Goal: Communication & Community: Answer question/provide support

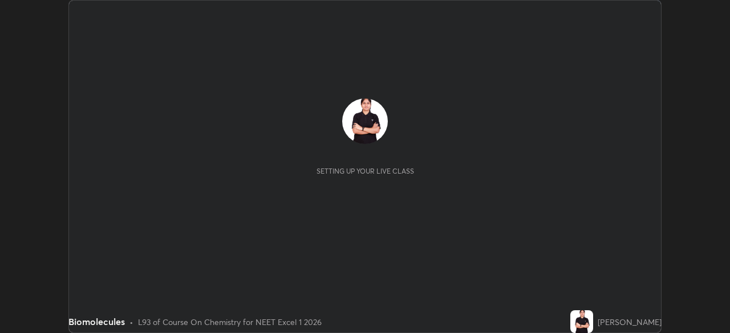
scroll to position [333, 730]
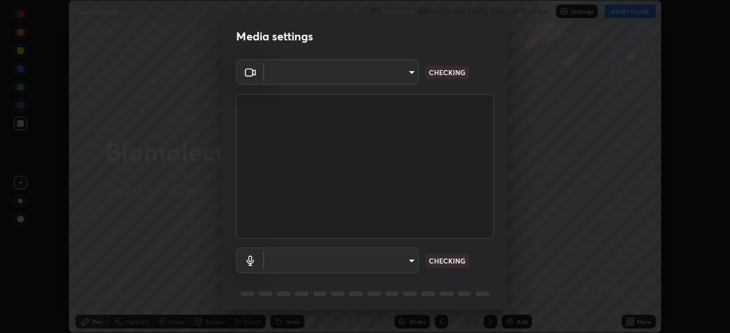
type input "d1f1c87bbf24324781002d6b2ed850fe6875ec3fc25f3d4742ef7ff0a2ef285a"
click at [292, 258] on body "Erase all Biomolecules Recording WAS SCHEDULED TO START AT 11:45 AM Settings ST…" at bounding box center [365, 166] width 730 height 333
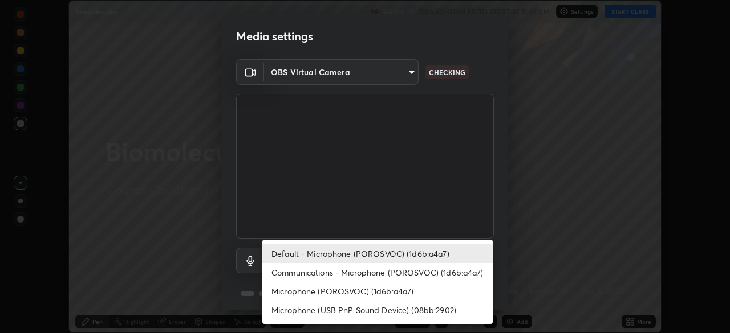
click at [310, 276] on li "Communications - Microphone (POROSVOC) (1d6b:a4a7)" at bounding box center [377, 272] width 230 height 19
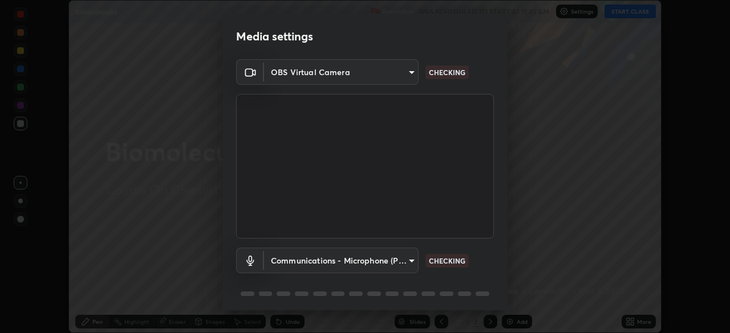
type input "communications"
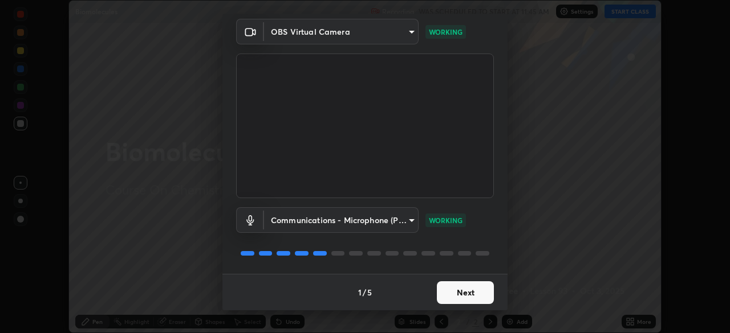
click at [474, 290] on button "Next" at bounding box center [465, 293] width 57 height 23
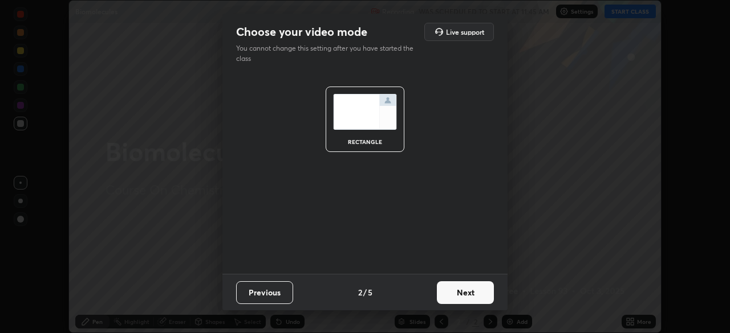
scroll to position [0, 0]
click at [476, 291] on button "Next" at bounding box center [465, 293] width 57 height 23
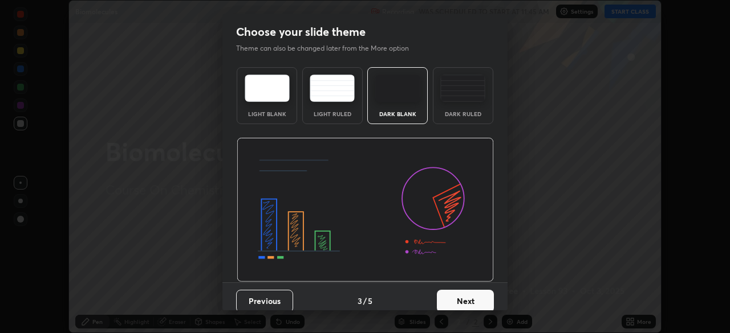
click at [481, 297] on button "Next" at bounding box center [465, 301] width 57 height 23
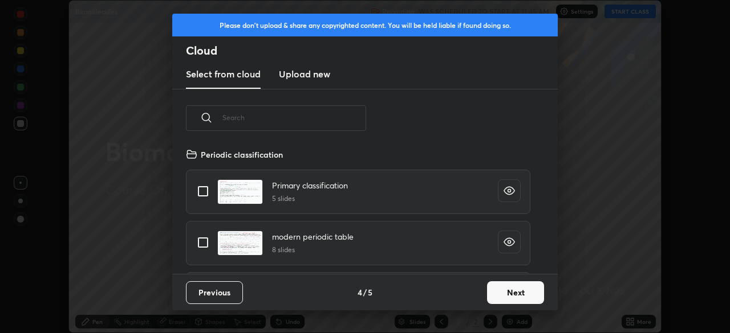
click at [521, 285] on button "Next" at bounding box center [515, 293] width 57 height 23
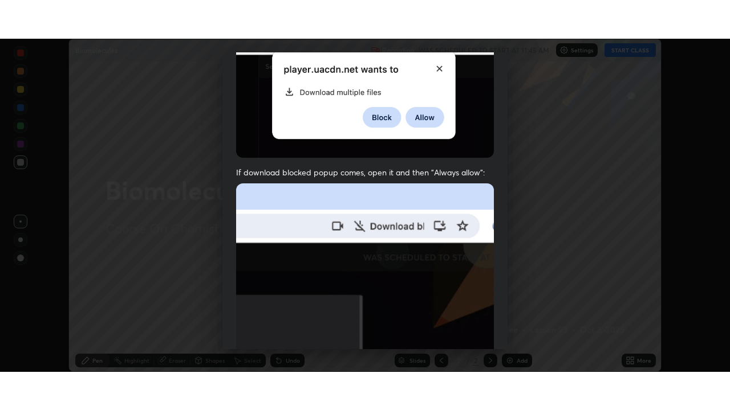
scroll to position [273, 0]
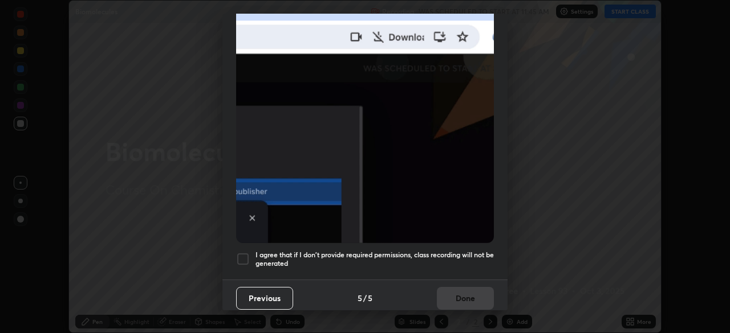
click at [244, 256] on div at bounding box center [243, 259] width 14 height 14
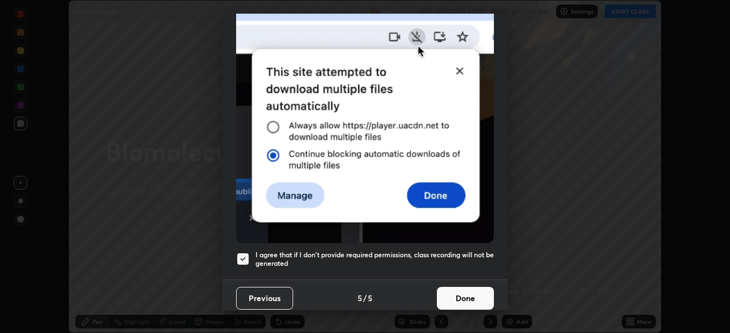
click at [463, 299] on button "Done" at bounding box center [465, 298] width 57 height 23
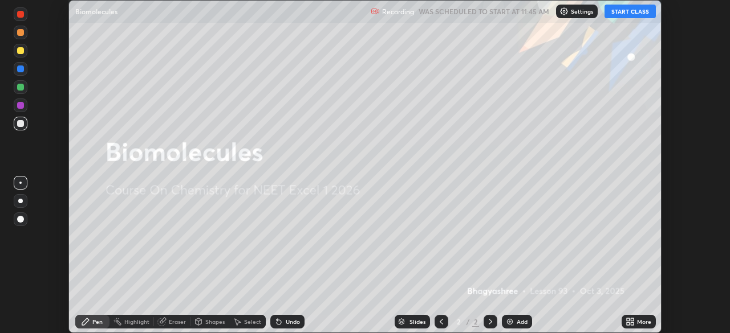
click at [624, 9] on button "START CLASS" at bounding box center [629, 12] width 51 height 14
click at [627, 319] on icon at bounding box center [627, 320] width 3 height 3
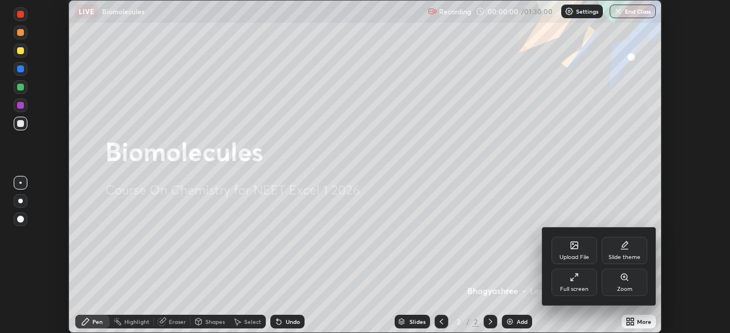
click at [569, 279] on icon at bounding box center [573, 277] width 9 height 9
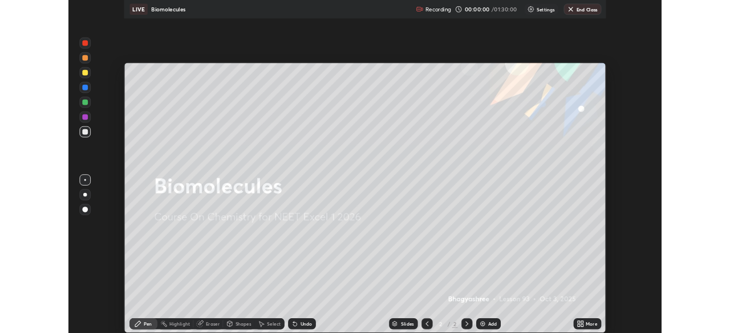
scroll to position [410, 730]
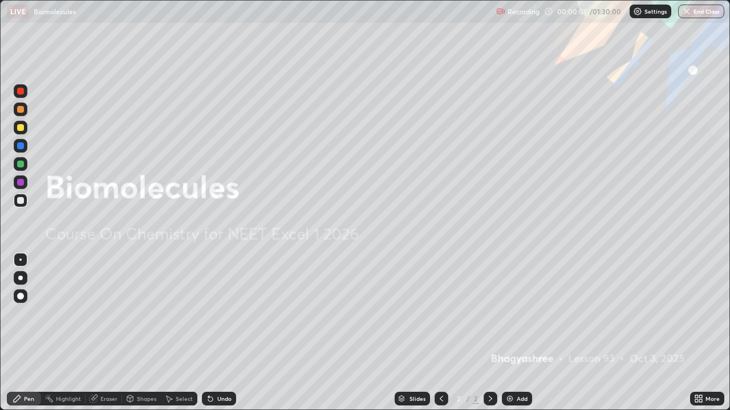
click at [516, 333] on div "Add" at bounding box center [521, 399] width 11 height 6
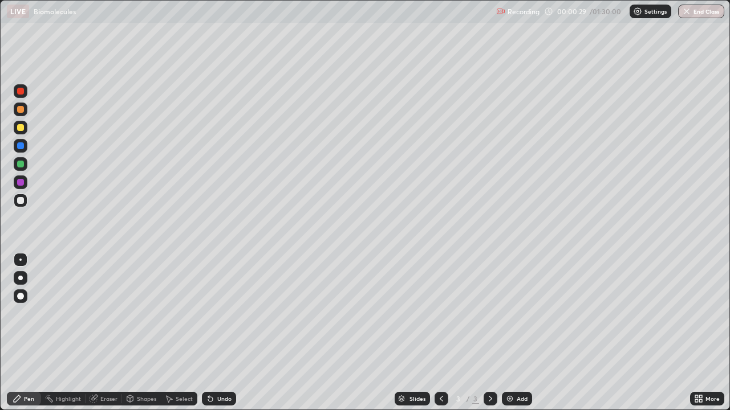
click at [696, 333] on icon at bounding box center [696, 397] width 3 height 3
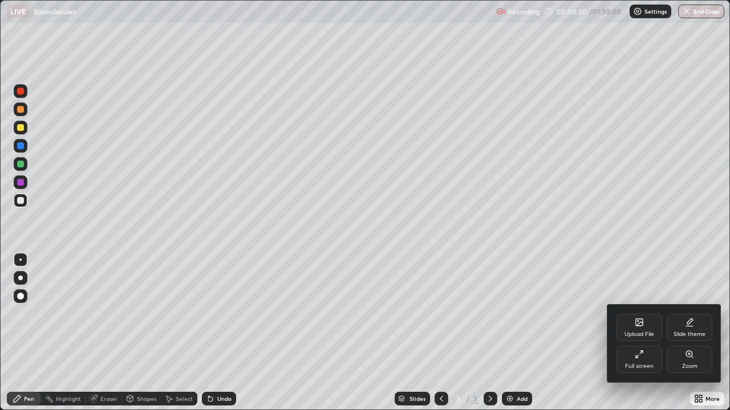
click at [637, 333] on icon at bounding box center [638, 354] width 9 height 9
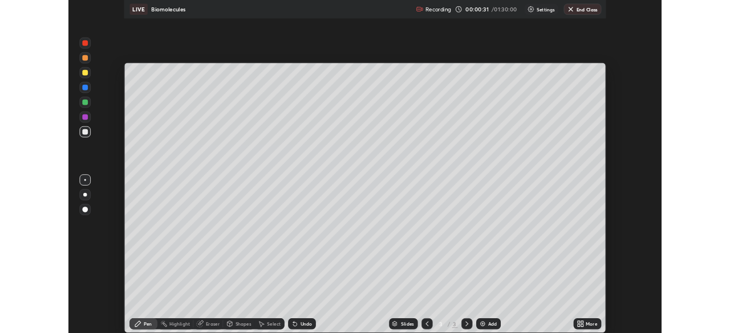
scroll to position [56660, 56264]
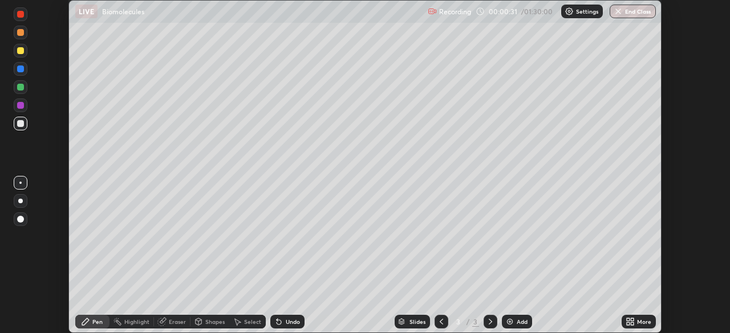
click at [648, 321] on div "More" at bounding box center [644, 322] width 14 height 6
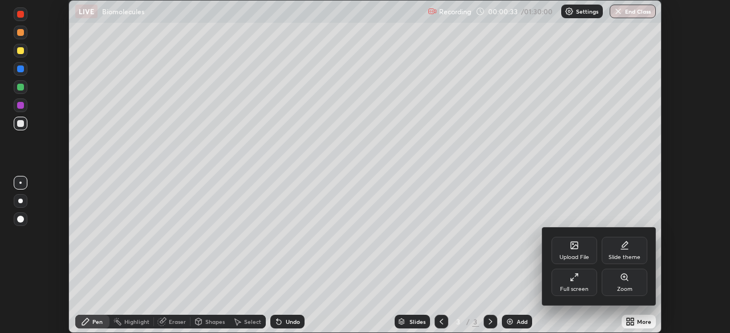
click at [582, 249] on div "Upload File" at bounding box center [574, 250] width 46 height 27
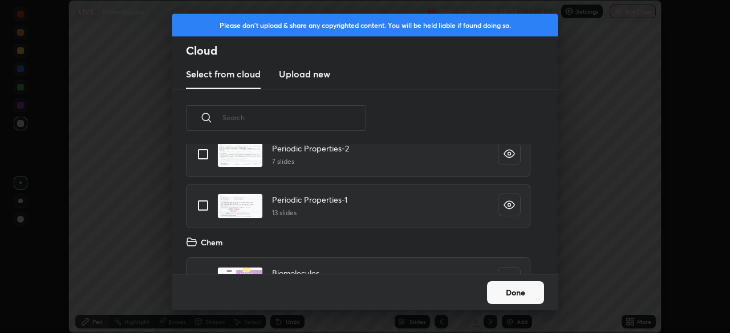
scroll to position [222, 0]
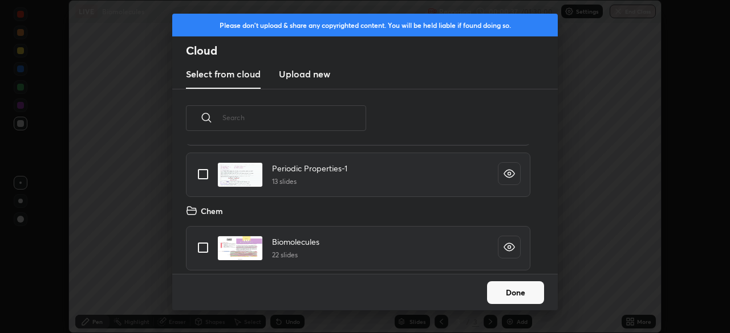
click at [204, 246] on input "grid" at bounding box center [203, 248] width 24 height 24
checkbox input "true"
click at [525, 288] on button "Done" at bounding box center [515, 293] width 57 height 23
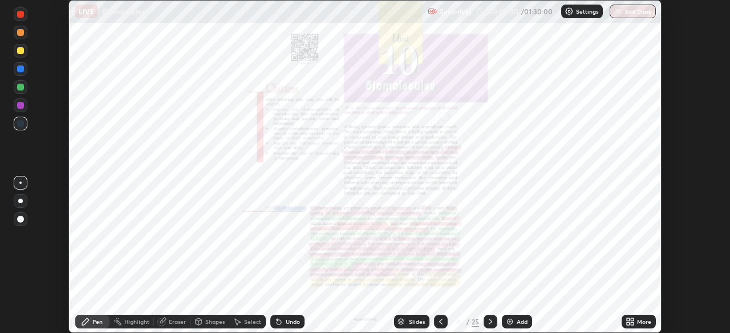
click at [631, 320] on icon at bounding box center [631, 320] width 3 height 3
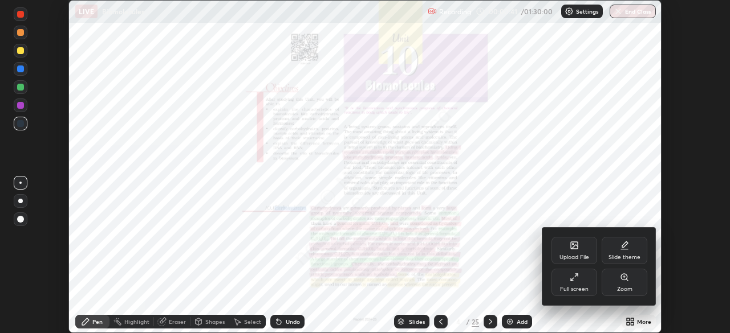
click at [629, 282] on div "Zoom" at bounding box center [624, 282] width 46 height 27
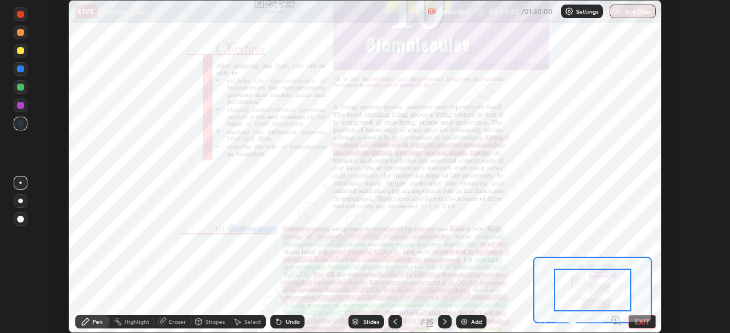
click at [615, 320] on icon at bounding box center [615, 320] width 3 height 0
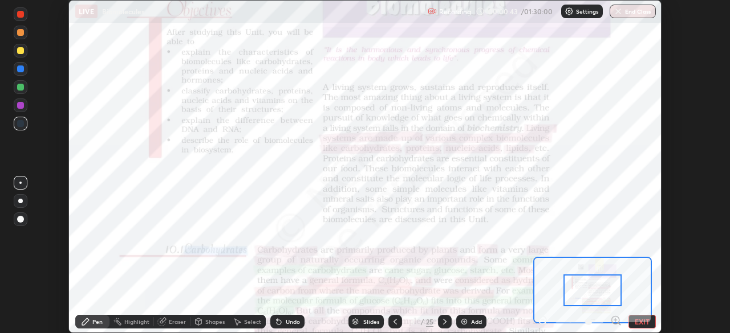
click at [614, 319] on icon at bounding box center [615, 320] width 11 height 11
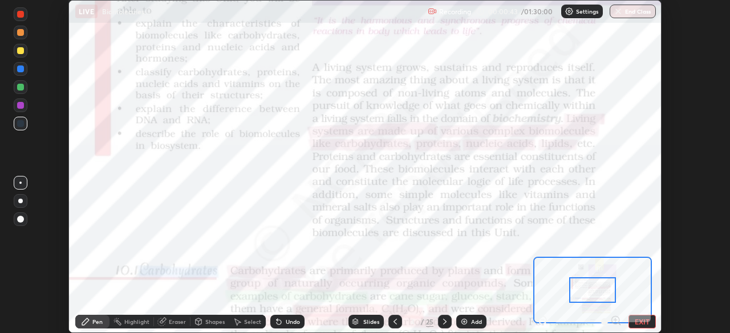
click at [614, 316] on div at bounding box center [579, 322] width 84 height 14
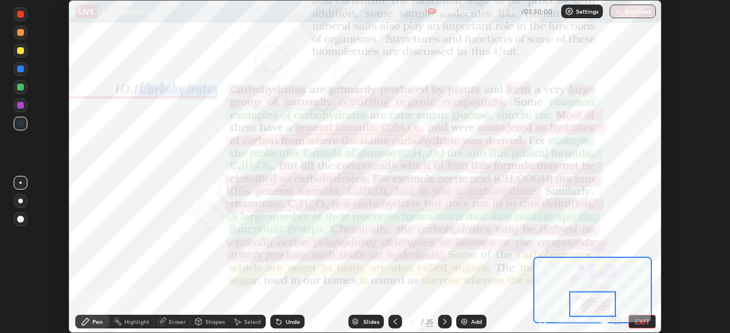
click at [443, 322] on icon at bounding box center [444, 321] width 9 height 9
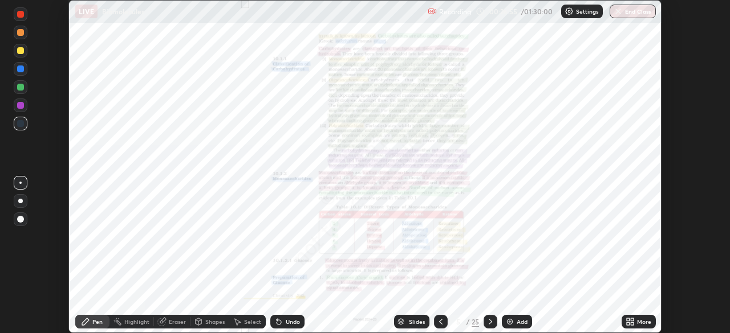
click at [631, 324] on icon at bounding box center [631, 324] width 3 height 3
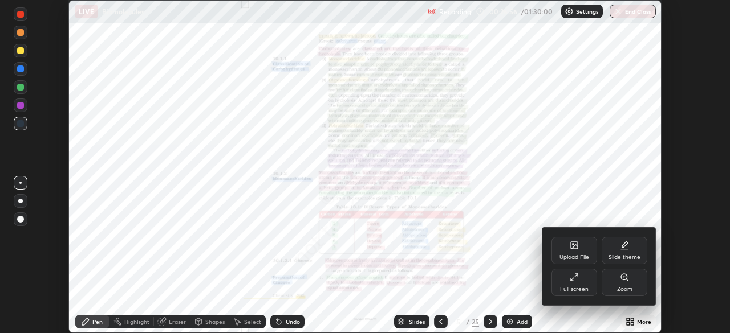
click at [627, 288] on div "Zoom" at bounding box center [624, 290] width 15 height 6
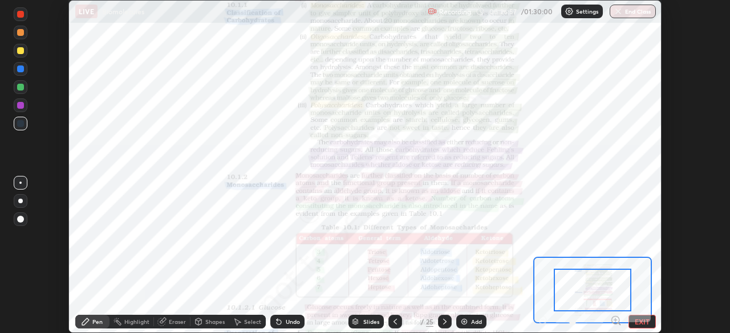
click at [615, 320] on icon at bounding box center [615, 320] width 3 height 0
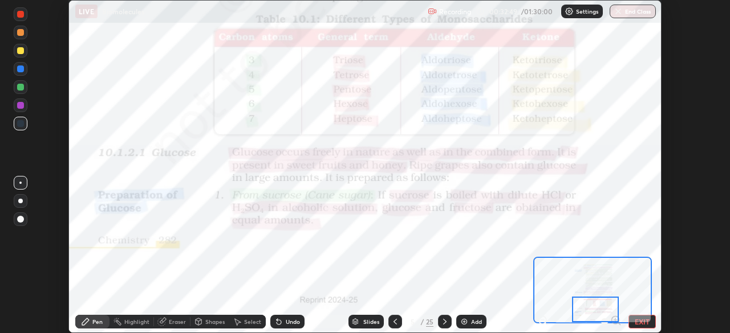
click at [442, 323] on icon at bounding box center [444, 321] width 9 height 9
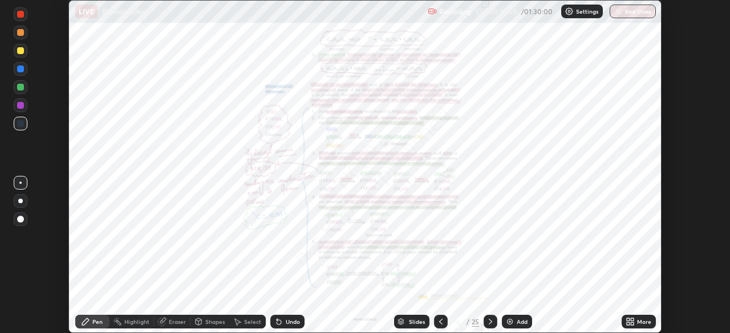
click at [626, 321] on icon at bounding box center [627, 320] width 3 height 3
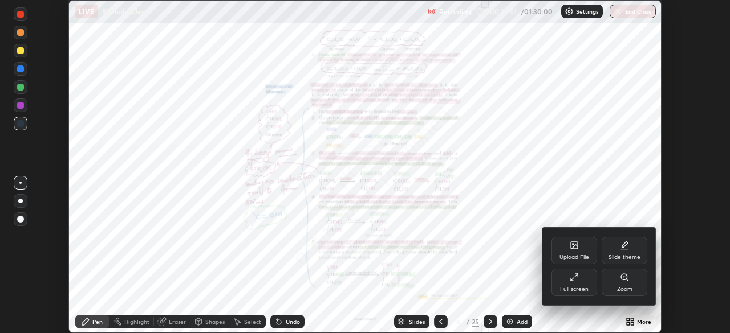
click at [627, 282] on icon at bounding box center [624, 277] width 9 height 9
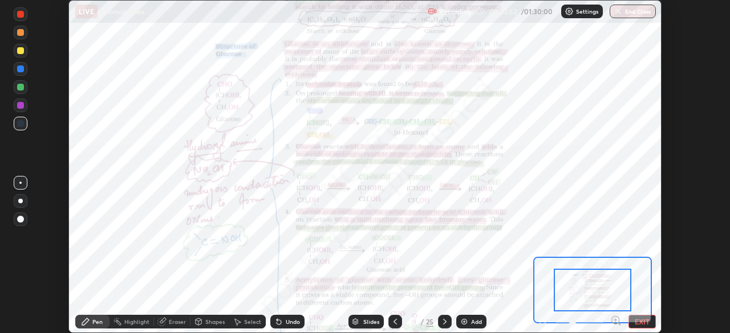
click at [615, 320] on icon at bounding box center [615, 320] width 3 height 0
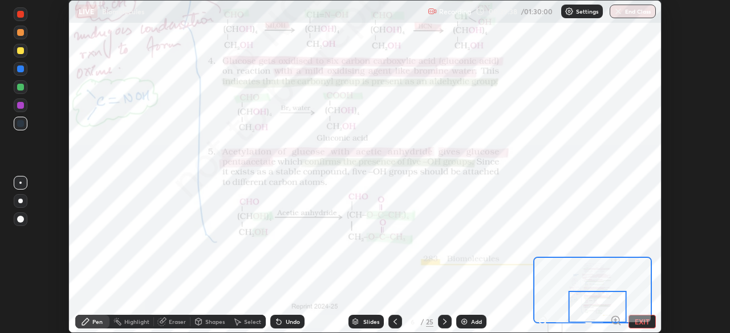
click at [445, 325] on icon at bounding box center [444, 321] width 9 height 9
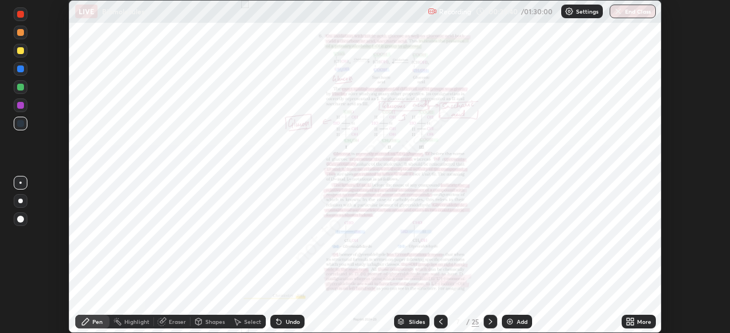
click at [633, 319] on icon at bounding box center [631, 320] width 3 height 3
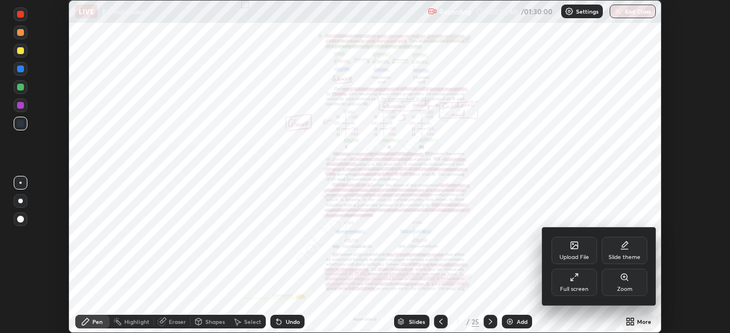
click at [626, 283] on div "Zoom" at bounding box center [624, 282] width 46 height 27
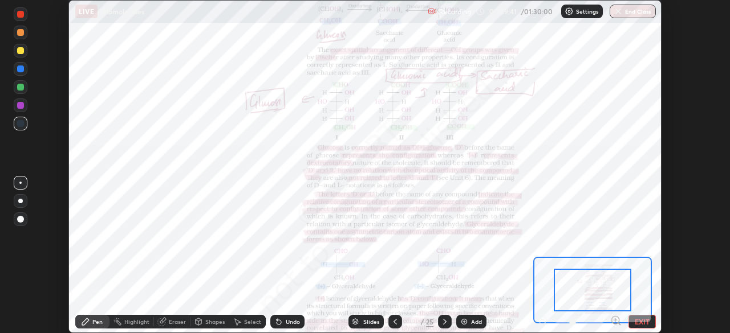
click at [615, 320] on icon at bounding box center [615, 320] width 3 height 0
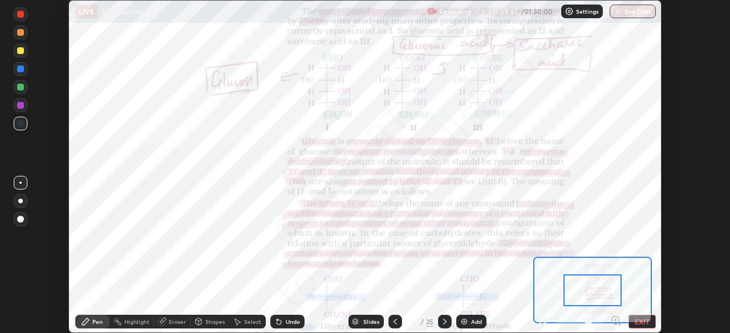
click at [615, 320] on icon at bounding box center [615, 320] width 3 height 0
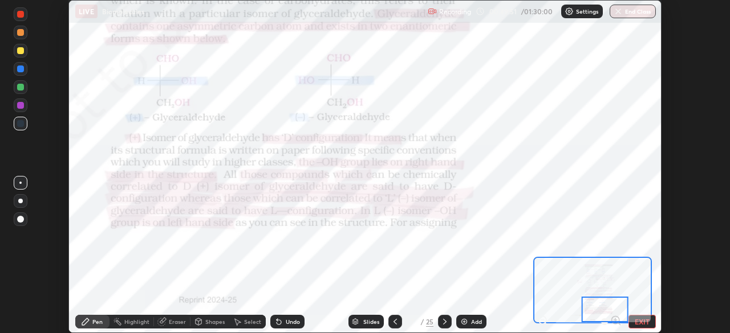
click at [438, 321] on div at bounding box center [445, 322] width 14 height 14
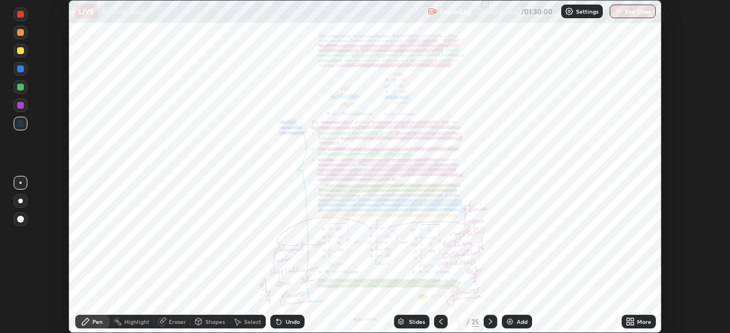
click at [626, 319] on icon at bounding box center [627, 320] width 3 height 3
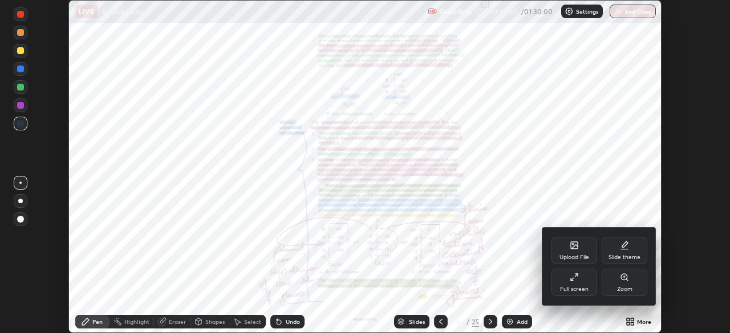
click at [625, 280] on icon at bounding box center [624, 277] width 6 height 6
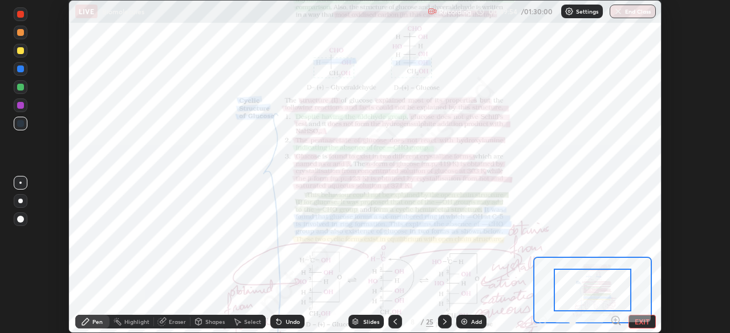
click at [615, 320] on icon at bounding box center [615, 320] width 3 height 0
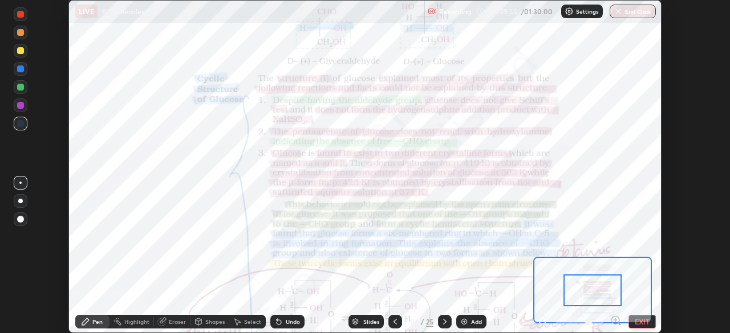
click at [614, 320] on icon at bounding box center [615, 320] width 3 height 0
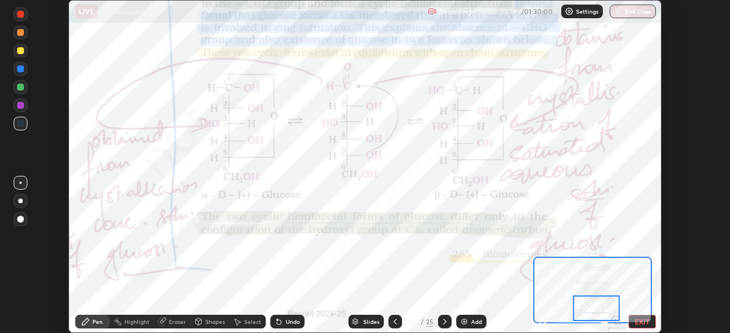
click at [21, 88] on div at bounding box center [20, 87] width 7 height 7
click at [441, 317] on div at bounding box center [445, 322] width 14 height 14
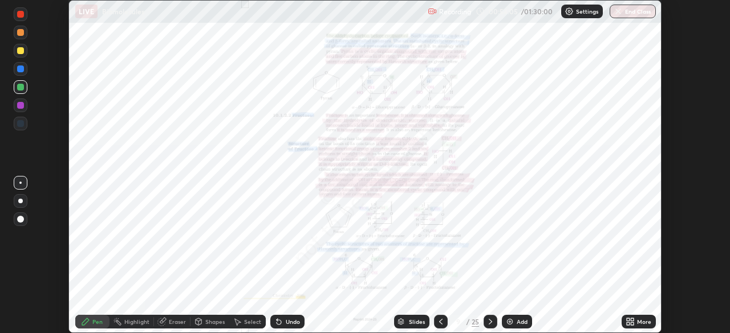
click at [638, 325] on div "More" at bounding box center [644, 322] width 14 height 6
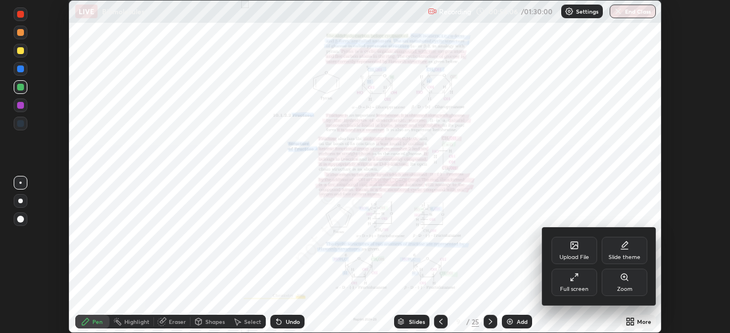
click at [624, 278] on icon at bounding box center [624, 277] width 6 height 6
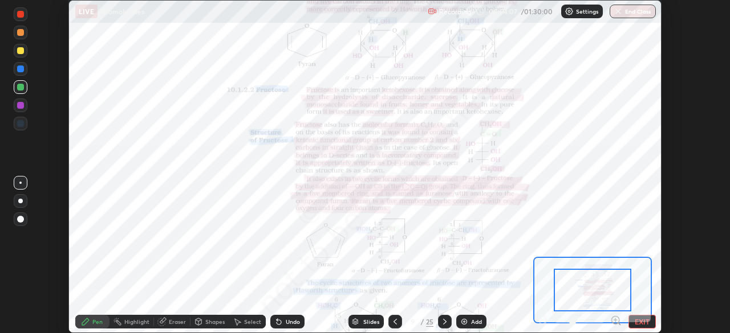
click at [615, 320] on icon at bounding box center [615, 320] width 3 height 0
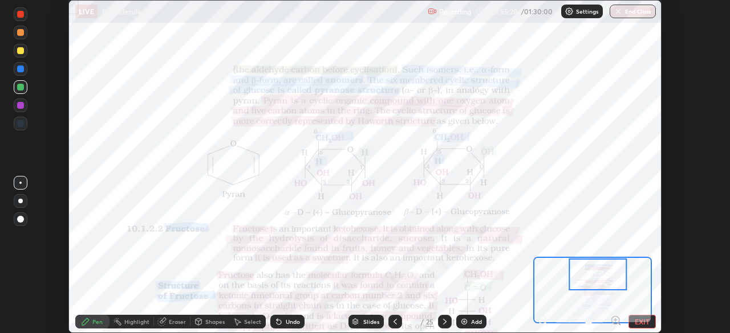
click at [178, 322] on div "Eraser" at bounding box center [177, 322] width 17 height 6
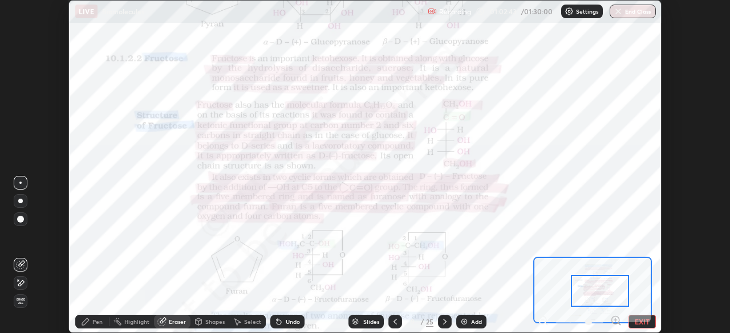
click at [21, 183] on div at bounding box center [20, 183] width 2 height 2
click at [96, 319] on div "Pen" at bounding box center [97, 322] width 10 height 6
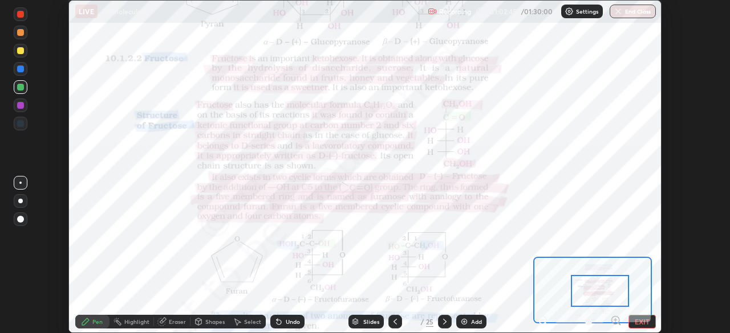
click at [25, 74] on div at bounding box center [21, 69] width 14 height 14
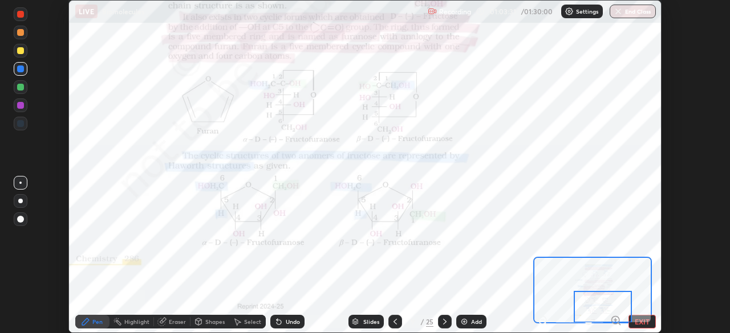
click at [443, 322] on icon at bounding box center [444, 321] width 9 height 9
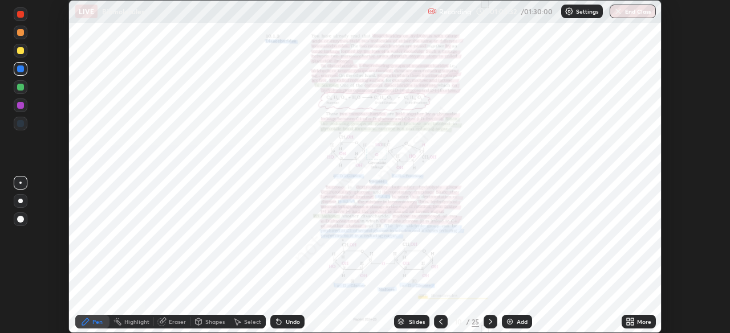
click at [631, 323] on icon at bounding box center [631, 324] width 3 height 3
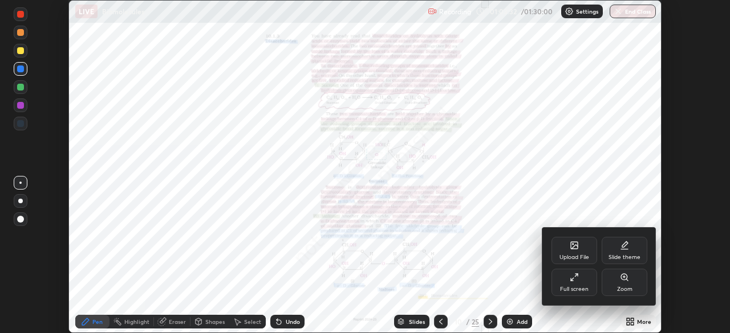
click at [624, 287] on div "Zoom" at bounding box center [624, 290] width 15 height 6
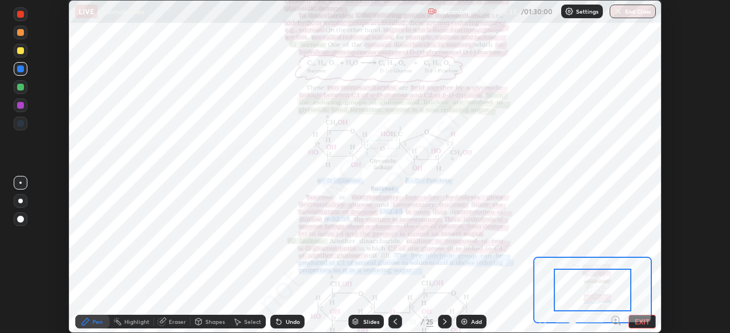
click at [615, 320] on icon at bounding box center [615, 320] width 3 height 0
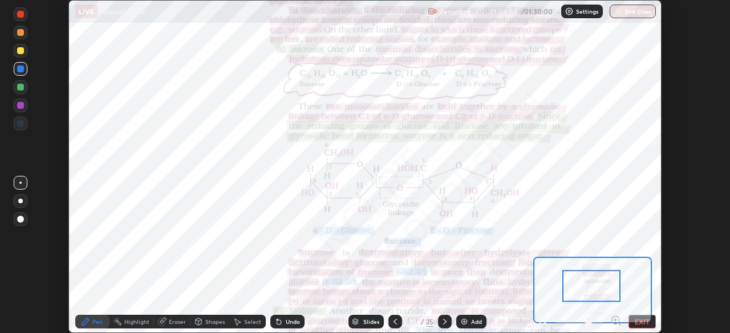
click at [286, 317] on div "Undo" at bounding box center [287, 322] width 34 height 14
click at [286, 320] on div "Undo" at bounding box center [293, 322] width 14 height 6
click at [286, 323] on div "Undo" at bounding box center [293, 322] width 14 height 6
click at [289, 323] on div "Undo" at bounding box center [293, 322] width 14 height 6
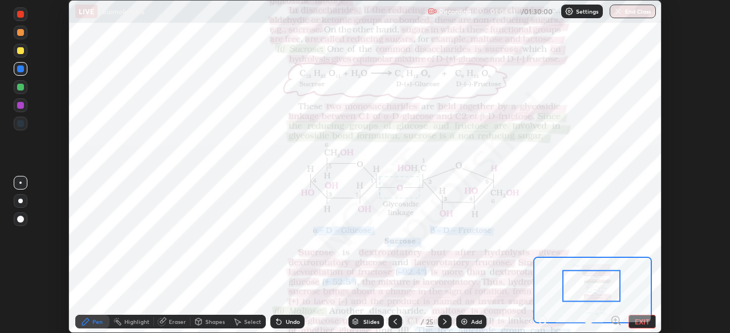
click at [20, 19] on div at bounding box center [21, 14] width 14 height 14
click at [26, 69] on div at bounding box center [21, 69] width 14 height 14
click at [277, 323] on icon at bounding box center [278, 322] width 5 height 5
click at [281, 319] on icon at bounding box center [278, 321] width 9 height 9
click at [276, 320] on icon at bounding box center [276, 319] width 1 height 1
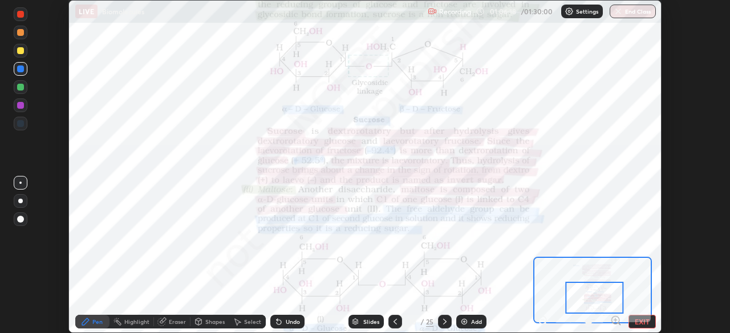
click at [21, 106] on div at bounding box center [20, 105] width 7 height 7
click at [170, 320] on div "Eraser" at bounding box center [177, 322] width 17 height 6
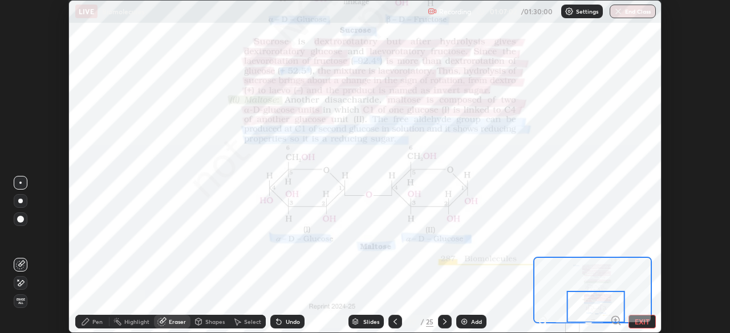
click at [97, 320] on div "Pen" at bounding box center [97, 322] width 10 height 6
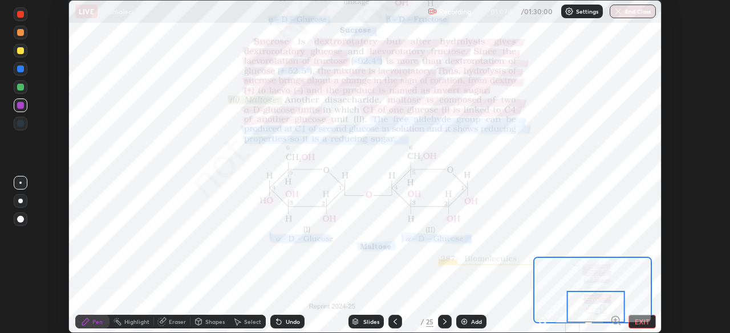
click at [444, 323] on icon at bounding box center [444, 322] width 3 height 6
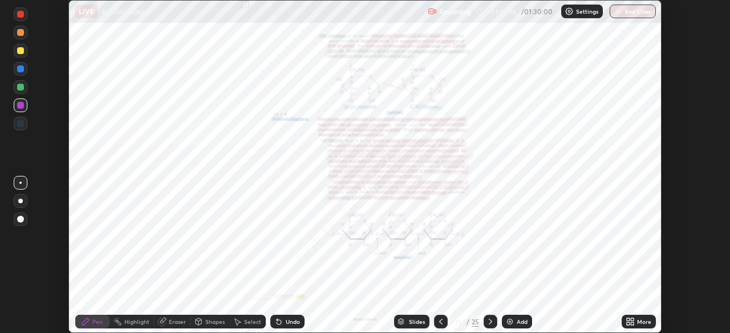
click at [630, 325] on icon at bounding box center [631, 324] width 3 height 3
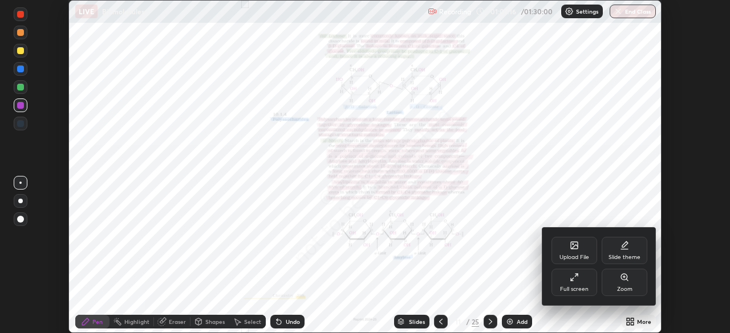
click at [626, 282] on div "Zoom" at bounding box center [624, 282] width 46 height 27
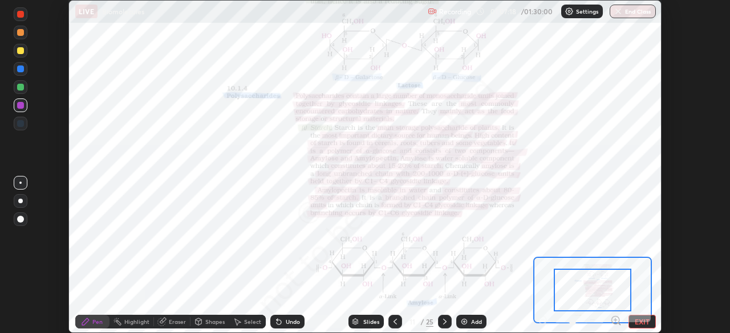
click at [615, 320] on icon at bounding box center [615, 320] width 3 height 0
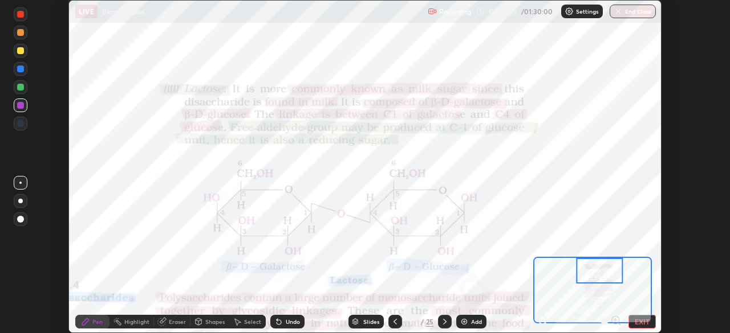
click at [286, 320] on div "Undo" at bounding box center [293, 322] width 14 height 6
click at [286, 322] on div "Undo" at bounding box center [293, 322] width 14 height 6
click at [280, 319] on icon at bounding box center [278, 321] width 9 height 9
click at [280, 321] on icon at bounding box center [278, 321] width 9 height 9
click at [280, 318] on icon at bounding box center [278, 321] width 9 height 9
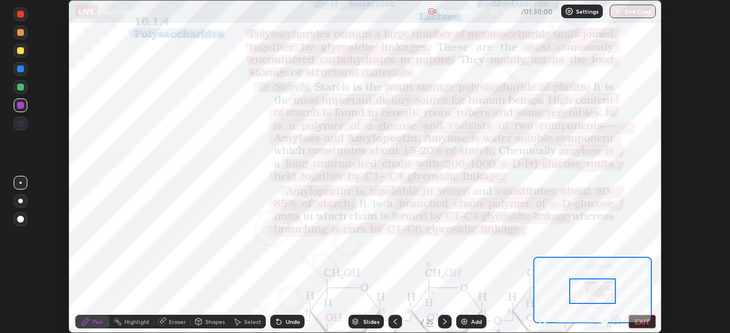
click at [282, 324] on div "Undo" at bounding box center [287, 322] width 34 height 14
click at [469, 324] on div "Add" at bounding box center [471, 322] width 30 height 14
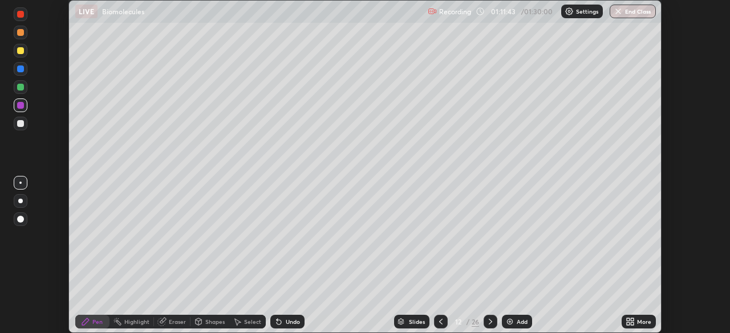
click at [494, 322] on div at bounding box center [490, 322] width 14 height 14
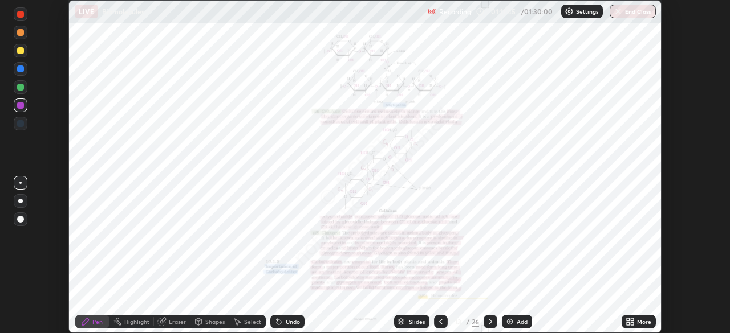
click at [631, 321] on icon at bounding box center [631, 320] width 3 height 3
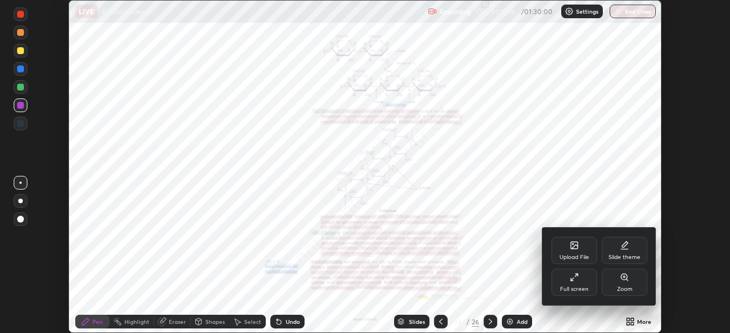
click at [625, 282] on icon at bounding box center [624, 277] width 9 height 9
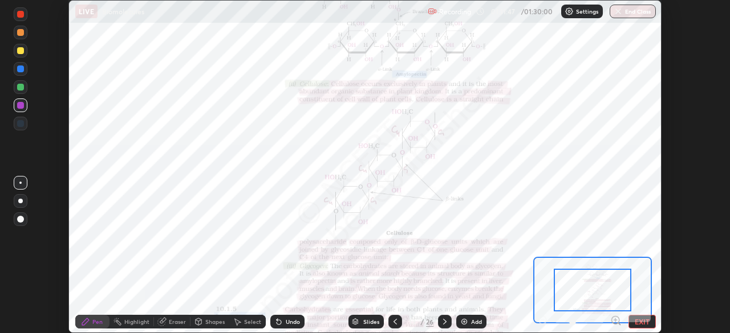
click at [615, 320] on icon at bounding box center [615, 320] width 3 height 0
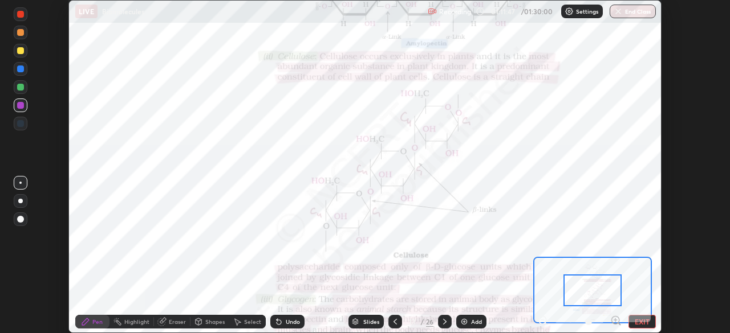
click at [615, 320] on icon at bounding box center [615, 320] width 3 height 0
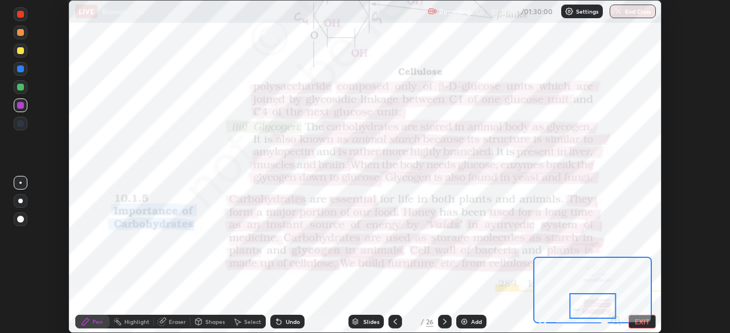
click at [443, 321] on icon at bounding box center [444, 321] width 9 height 9
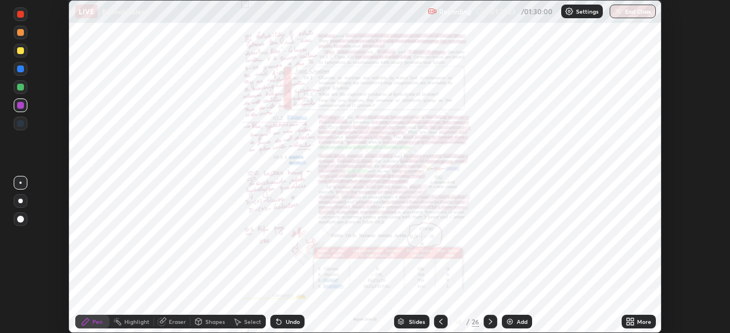
click at [631, 320] on icon at bounding box center [631, 320] width 3 height 3
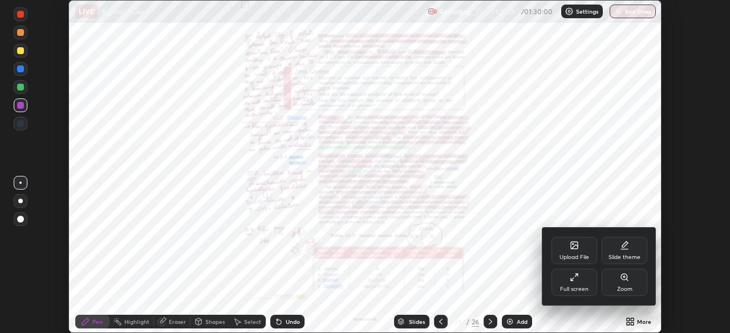
click at [620, 274] on icon at bounding box center [624, 277] width 9 height 9
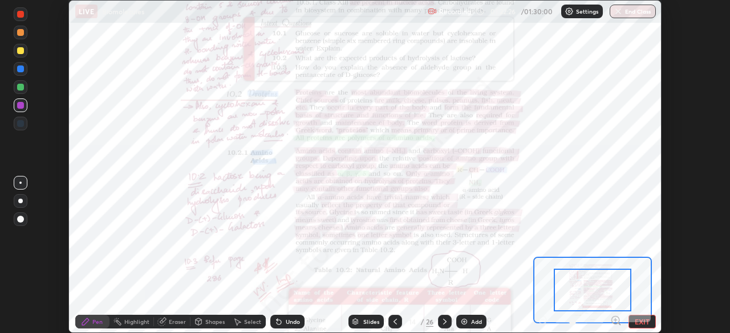
click at [615, 315] on div "Pen Highlight Eraser Shapes Select Undo Slides 14 / 26 Add EXIT" at bounding box center [364, 322] width 593 height 23
click at [615, 315] on icon at bounding box center [615, 320] width 11 height 11
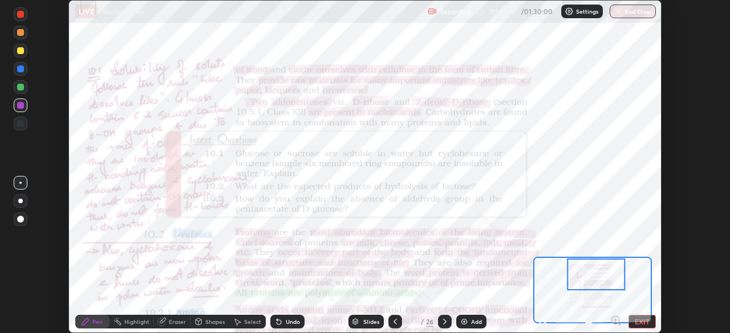
click at [616, 13] on img "button" at bounding box center [617, 11] width 9 height 9
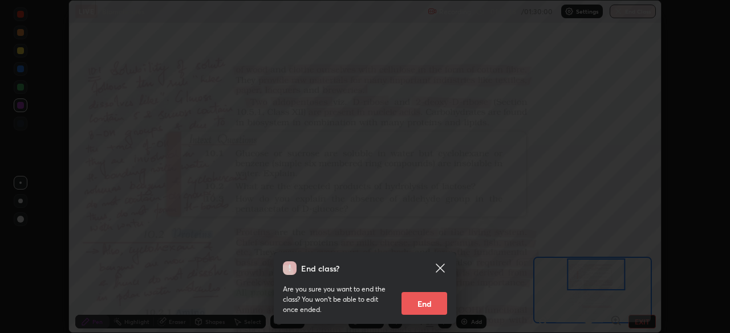
click at [429, 304] on button "End" at bounding box center [424, 303] width 46 height 23
